Goal: Transaction & Acquisition: Purchase product/service

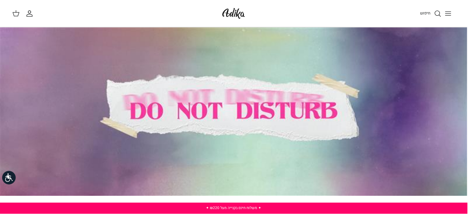
click at [438, 14] on icon "חיפוש" at bounding box center [438, 13] width 7 height 7
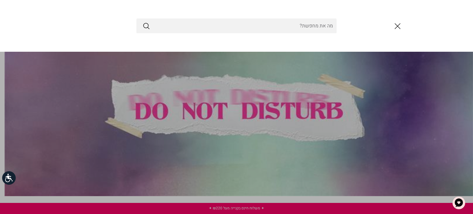
click at [396, 26] on icon "סגור" at bounding box center [397, 26] width 10 height 10
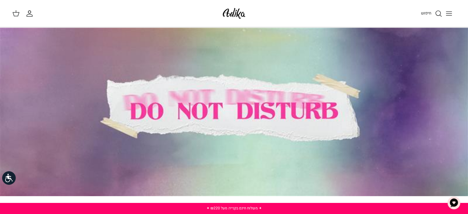
click at [448, 14] on icon "Toggle menu" at bounding box center [449, 13] width 7 height 7
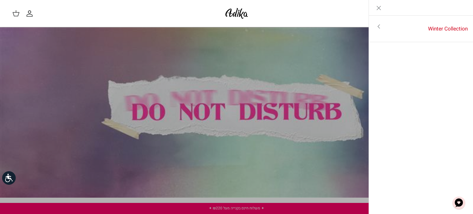
click at [377, 7] on icon "Close" at bounding box center [378, 7] width 7 height 7
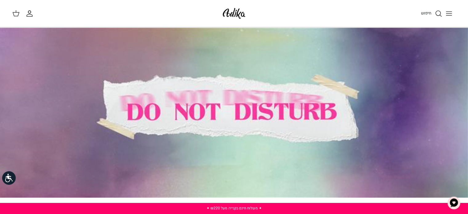
click at [437, 13] on icon "חיפוש" at bounding box center [438, 13] width 7 height 7
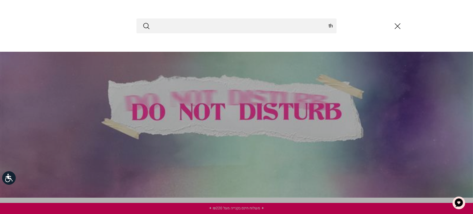
type input "t"
type input "איפור"
click at [143, 22] on button "Submit" at bounding box center [146, 26] width 7 height 8
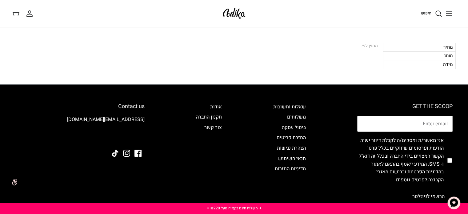
click at [453, 12] on button "Toggle menu" at bounding box center [449, 14] width 14 height 14
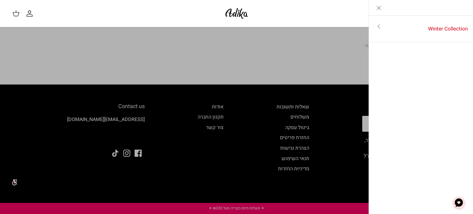
click at [377, 6] on line "Close" at bounding box center [379, 8] width 4 height 4
